Goal: Task Accomplishment & Management: Use online tool/utility

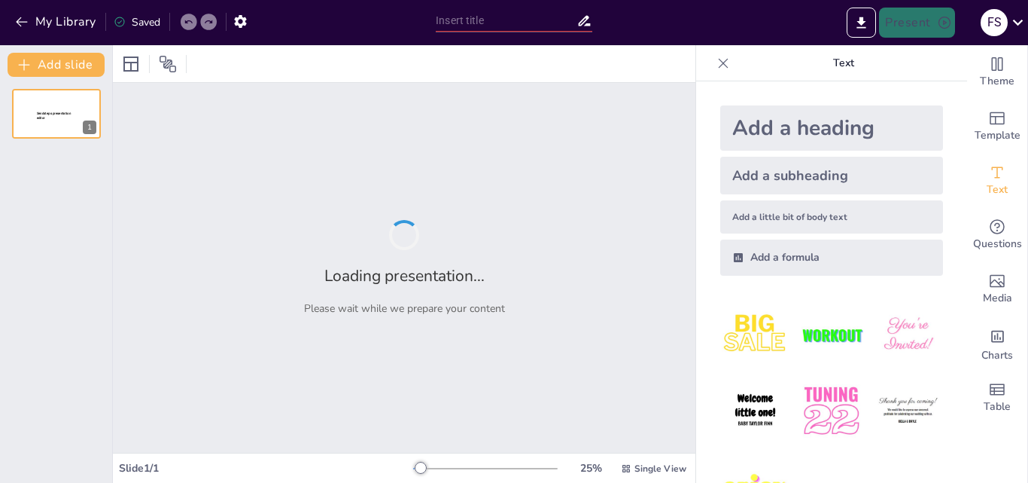
type input "Evaluación del Desempeño de Telemarketing: Resultados Trimestrales y Estrategia…"
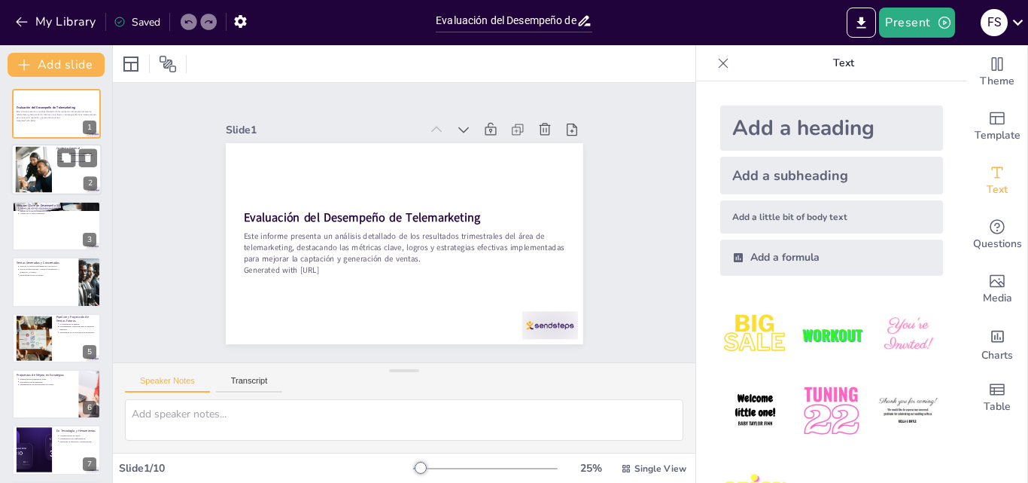
click at [40, 169] on div at bounding box center [33, 170] width 69 height 46
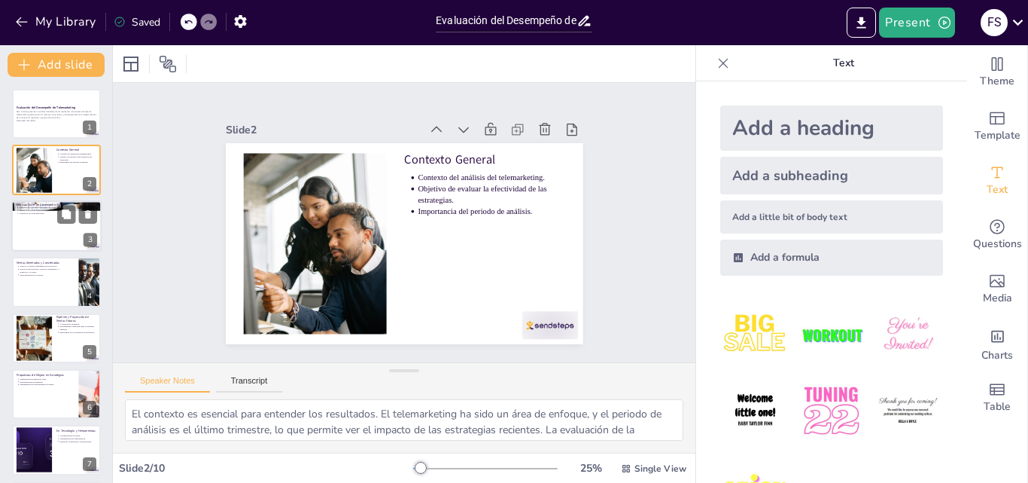
click at [56, 224] on div at bounding box center [56, 225] width 90 height 51
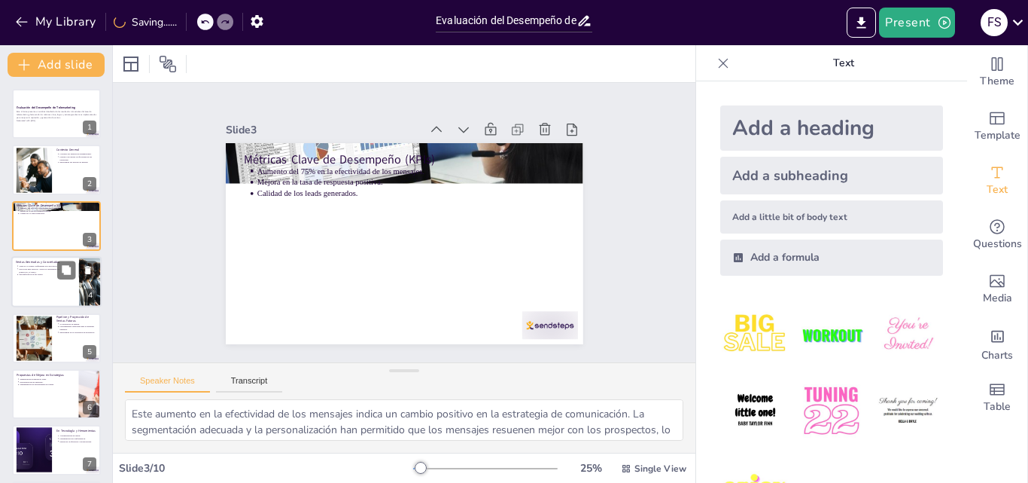
click at [45, 281] on div at bounding box center [56, 281] width 90 height 51
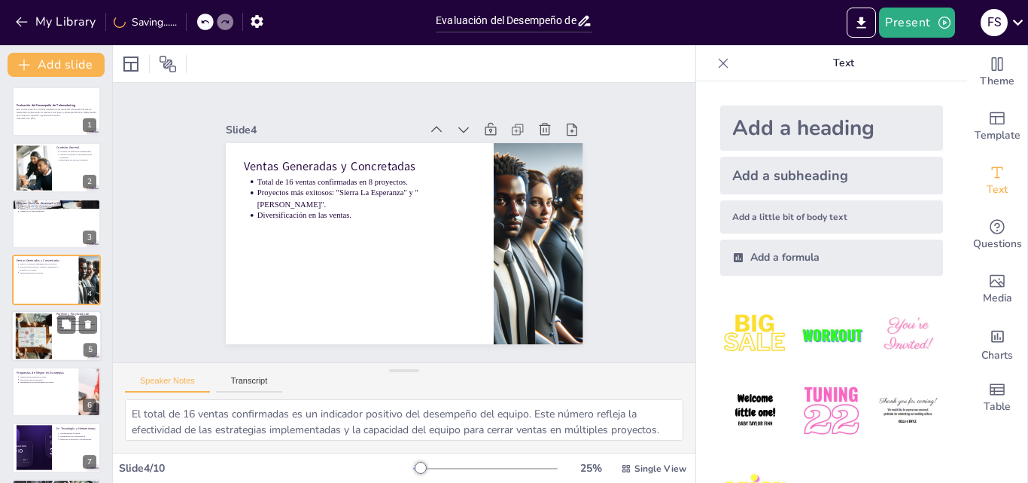
click at [47, 315] on div at bounding box center [34, 335] width 81 height 46
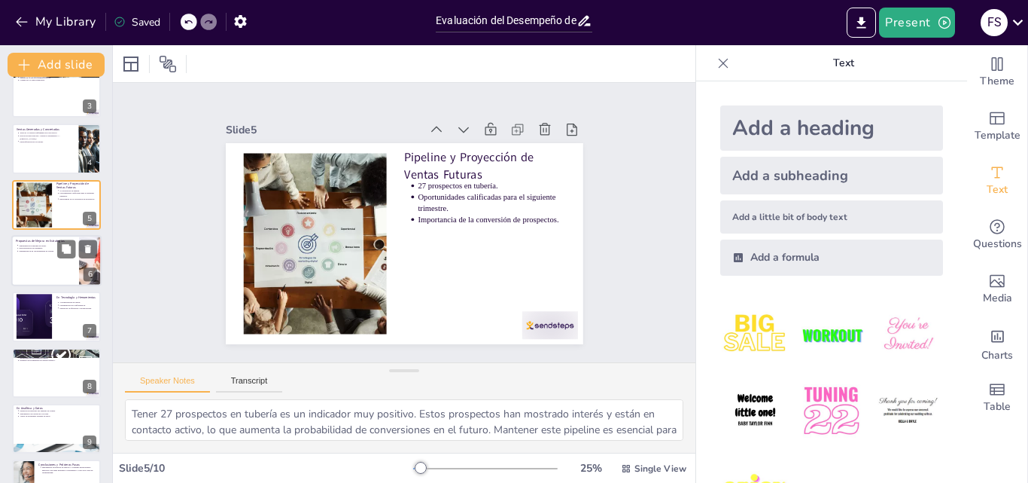
click at [52, 277] on div at bounding box center [56, 260] width 90 height 51
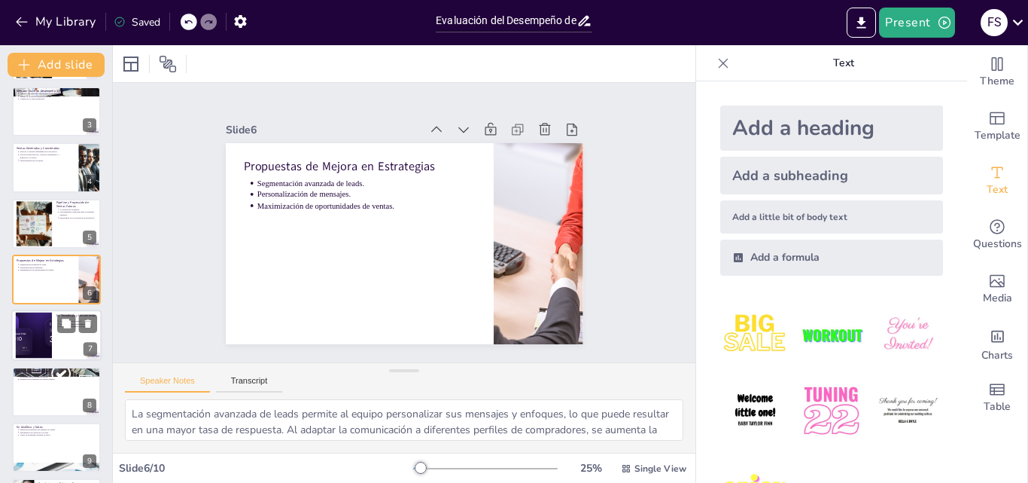
click at [51, 330] on div at bounding box center [33, 335] width 125 height 46
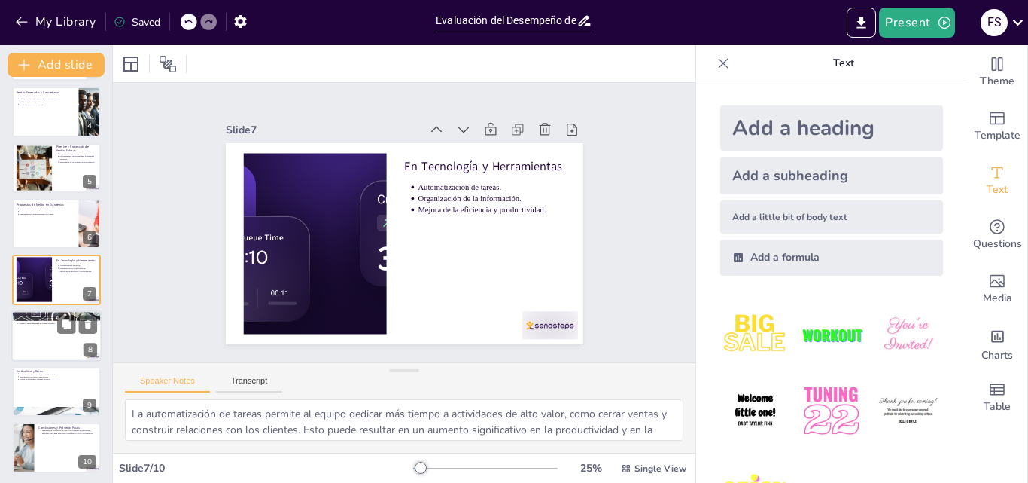
scroll to position [172, 0]
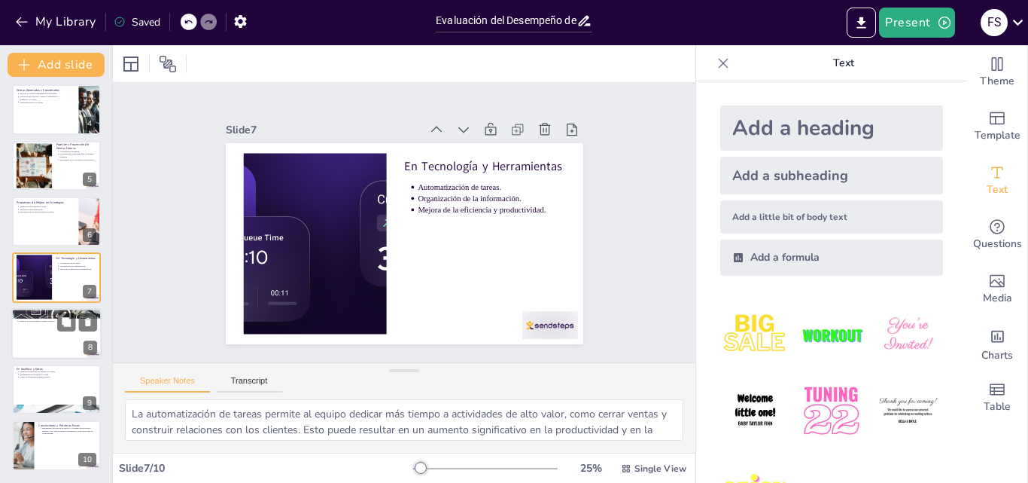
click at [45, 326] on div at bounding box center [56, 333] width 90 height 51
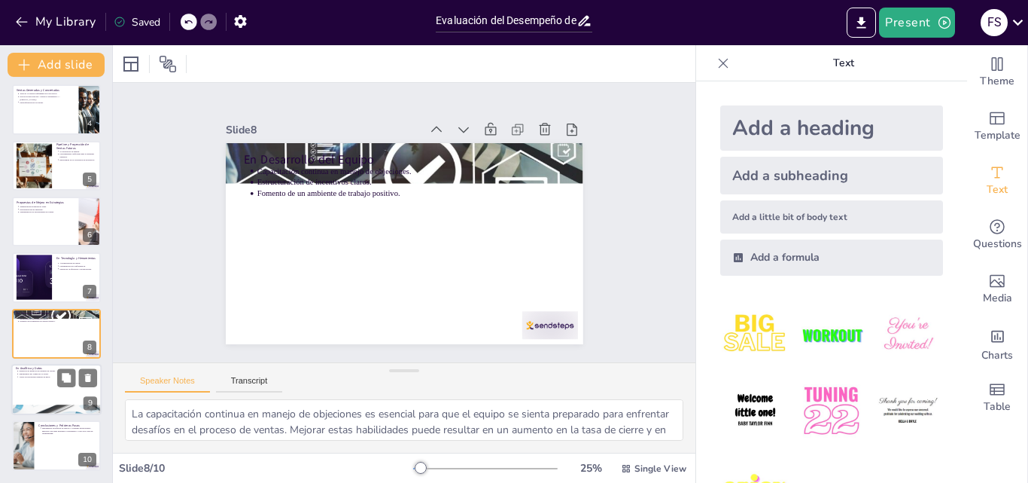
click at [41, 384] on div at bounding box center [56, 389] width 90 height 51
type textarea "Medir las métricas del embudo de ventas es crucial para entender el rendimiento…"
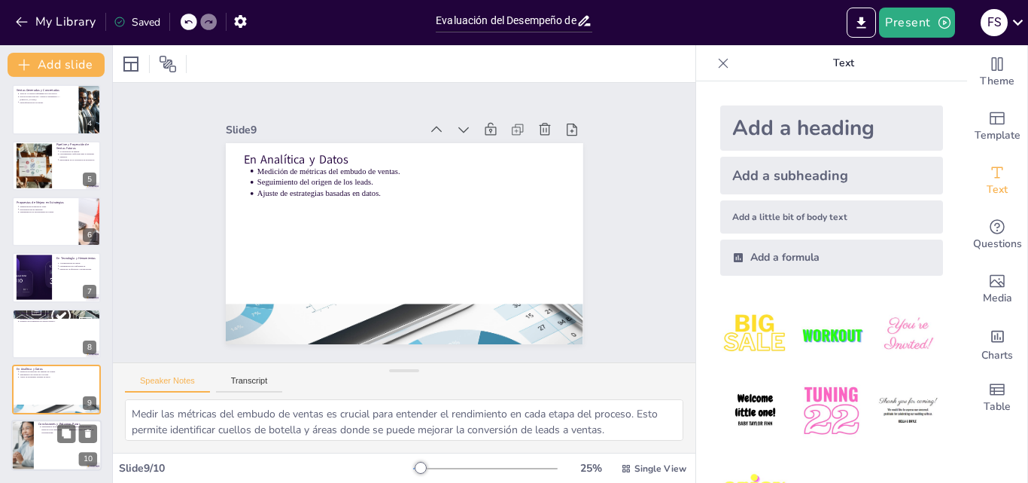
click at [46, 437] on div at bounding box center [56, 445] width 90 height 51
